Goal: Find specific page/section: Find specific page/section

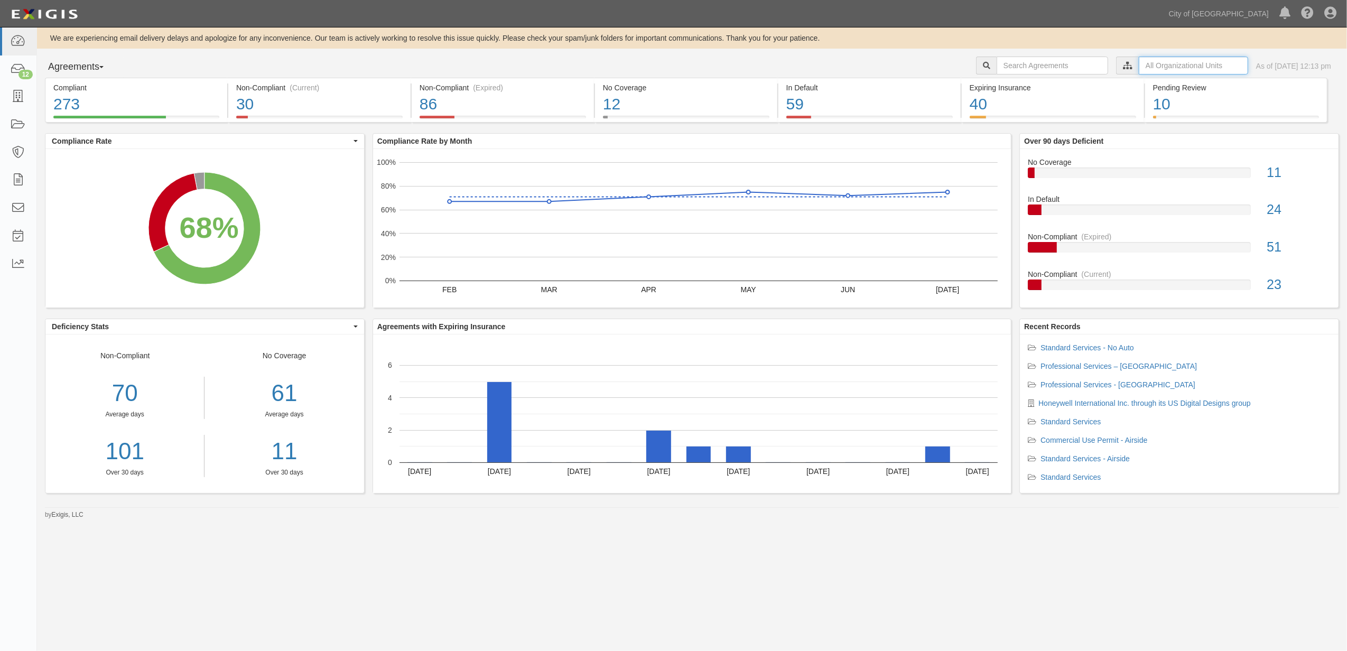
click at [1139, 68] on input "text" at bounding box center [1193, 66] width 109 height 18
click at [1016, 80] on label "City of [GEOGRAPHIC_DATA], Aviation Department" at bounding box center [1102, 84] width 184 height 11
click at [1011, 104] on input "Contracts & Services" at bounding box center [1012, 105] width 7 height 7
checkbox input "true"
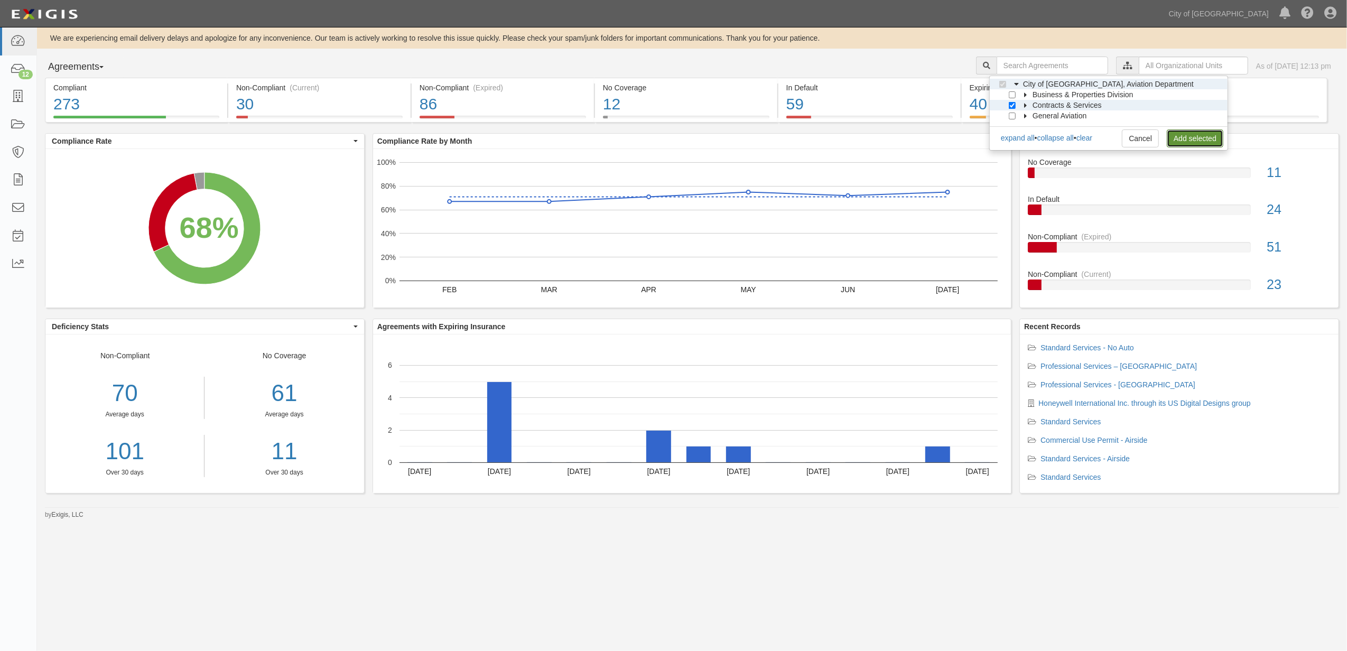
click at [1187, 136] on link "Add selected" at bounding box center [1195, 138] width 57 height 18
